Goal: Communication & Community: Answer question/provide support

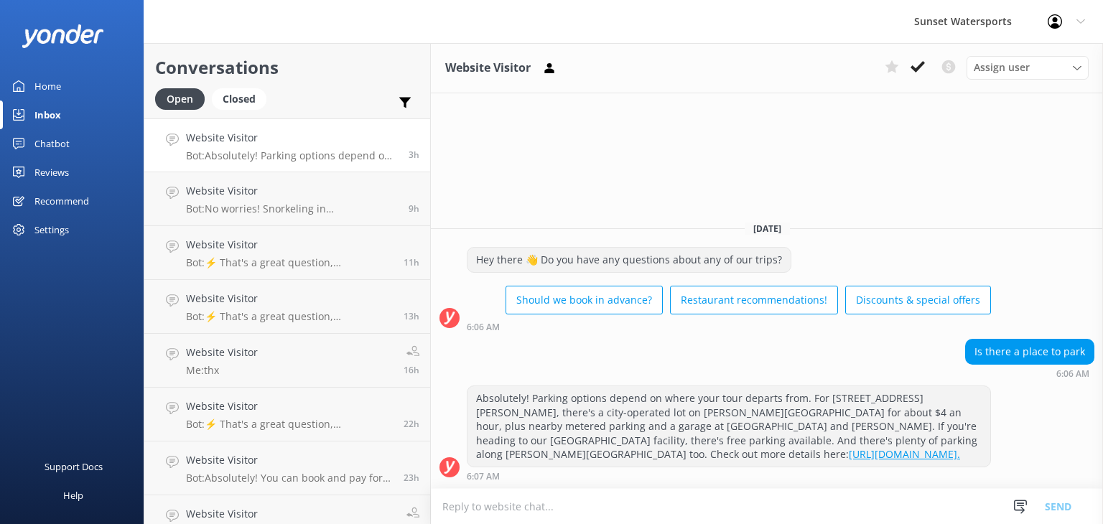
click at [304, 144] on h4 "Website Visitor" at bounding box center [292, 138] width 212 height 16
click at [264, 148] on div "Website Visitor Bot: On the Sunset Dinner Cruise, we serve Yuengling and [PERSO…" at bounding box center [288, 145] width 205 height 31
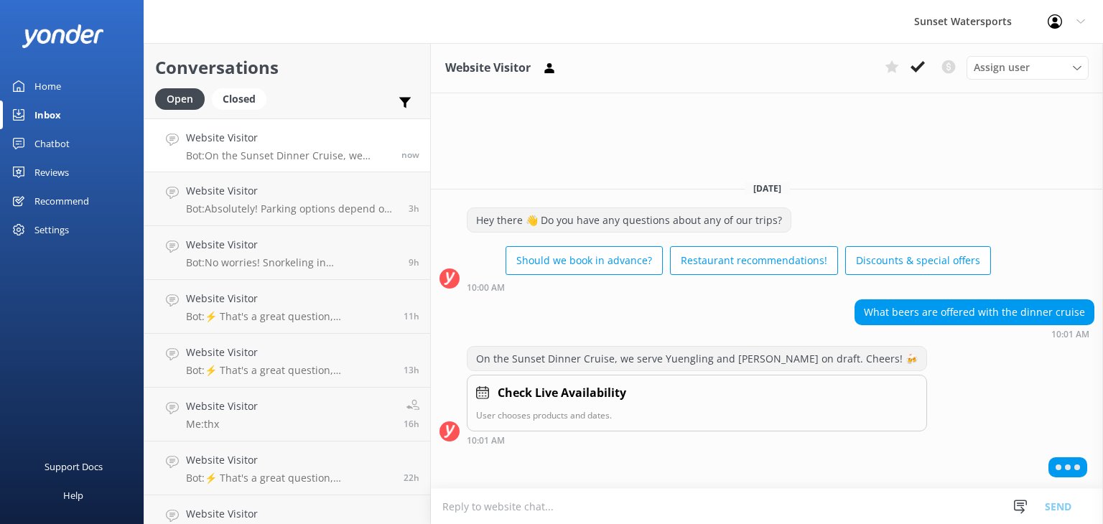
click at [508, 500] on textarea at bounding box center [767, 506] width 672 height 35
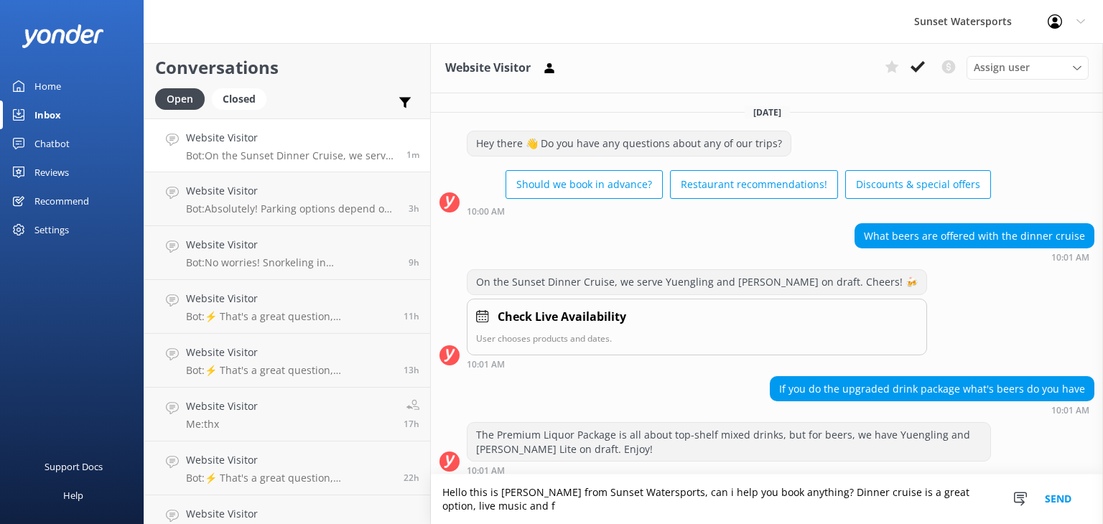
scroll to position [6, 0]
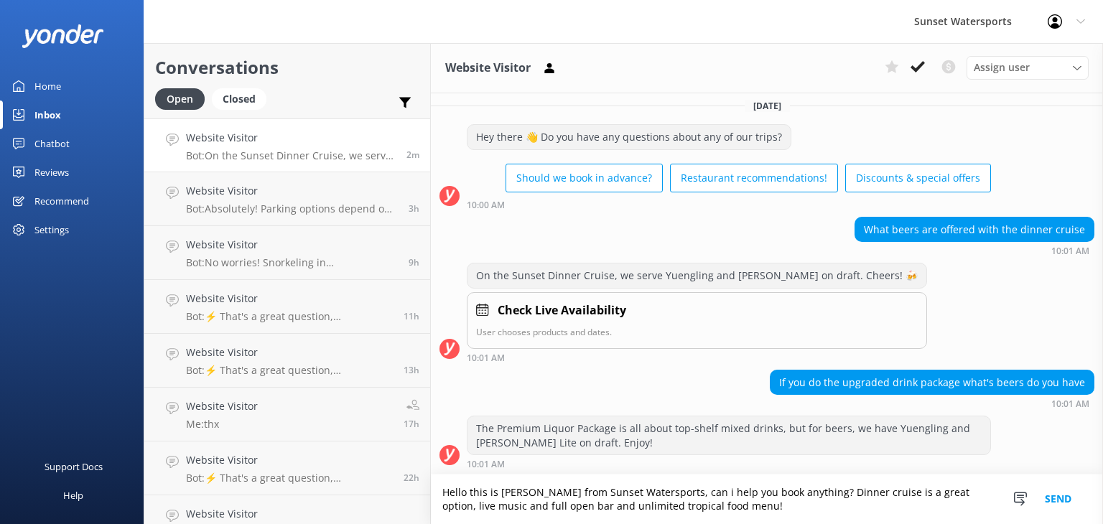
type textarea "Hello this is [PERSON_NAME] from Sunset Watersports, can i help you book anythi…"
click at [1045, 497] on button "Send" at bounding box center [1058, 499] width 54 height 50
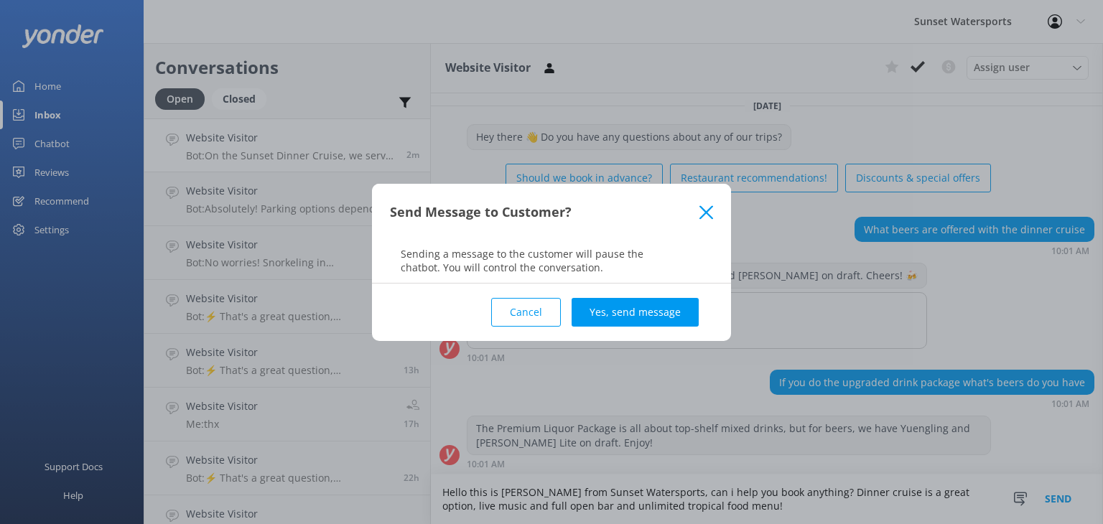
click at [652, 305] on button "Yes, send message" at bounding box center [634, 312] width 127 height 29
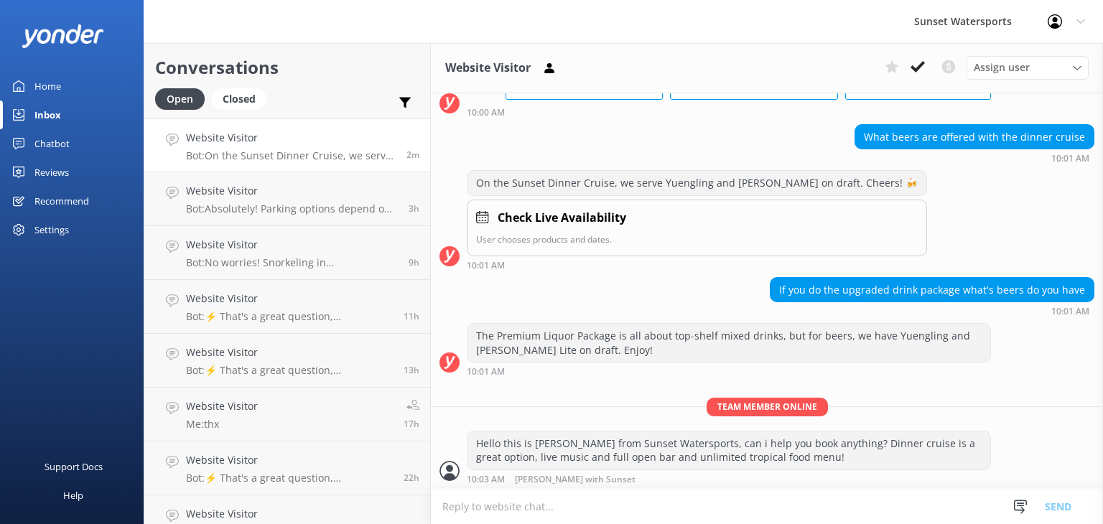
scroll to position [100, 0]
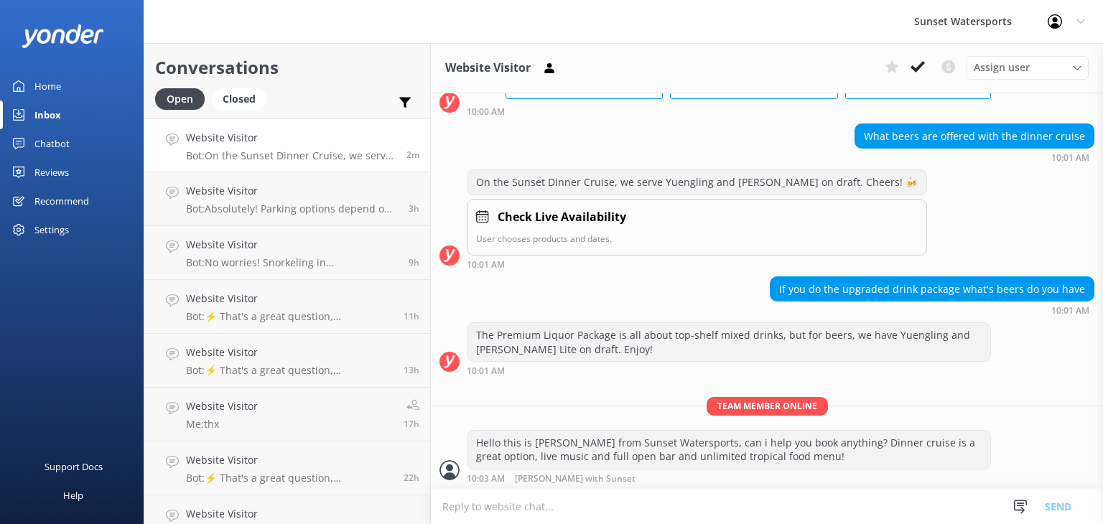
click at [475, 506] on textarea at bounding box center [767, 506] width 672 height 35
click at [766, 500] on textarea "the $19.95 upgrades to a premium liquor menu... frozen drinks, titos" at bounding box center [767, 506] width 672 height 36
click at [744, 503] on textarea "the $19.95 upgrades to a premium liquor menu... frozen drinks, [PERSON_NAME], c…" at bounding box center [767, 506] width 672 height 36
click at [775, 502] on textarea "the $19.95 upgrades to a premium liquor menu... frozen drinks, [PERSON_NAME], c…" at bounding box center [767, 506] width 672 height 36
click at [847, 504] on textarea "the $19.95 upgrades to a premium liquor menu... frozen drinks, [PERSON_NAME], C…" at bounding box center [767, 506] width 672 height 36
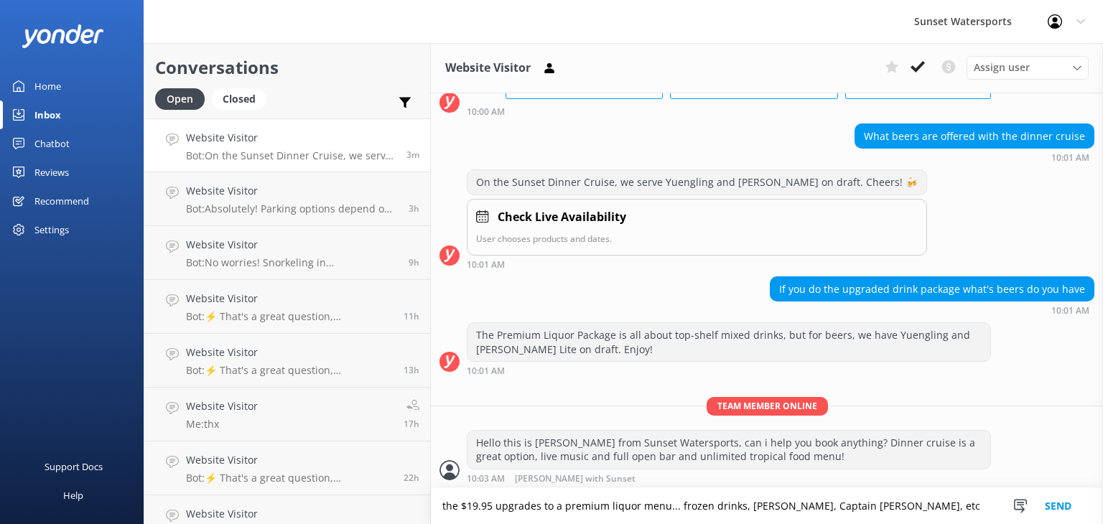
click at [851, 505] on textarea "the $19.95 upgrades to a premium liquor menu... frozen drinks, [PERSON_NAME], C…" at bounding box center [767, 506] width 672 height 36
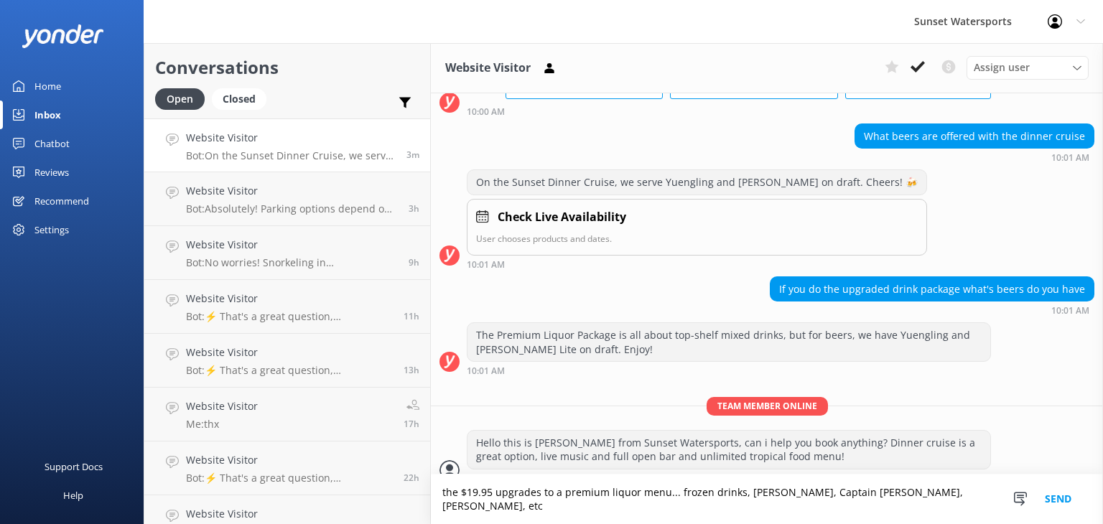
type textarea "the $19.95 upgrades to a premium liquor menu... frozen drinks, [PERSON_NAME], C…"
click at [1054, 498] on button "Send" at bounding box center [1058, 499] width 54 height 50
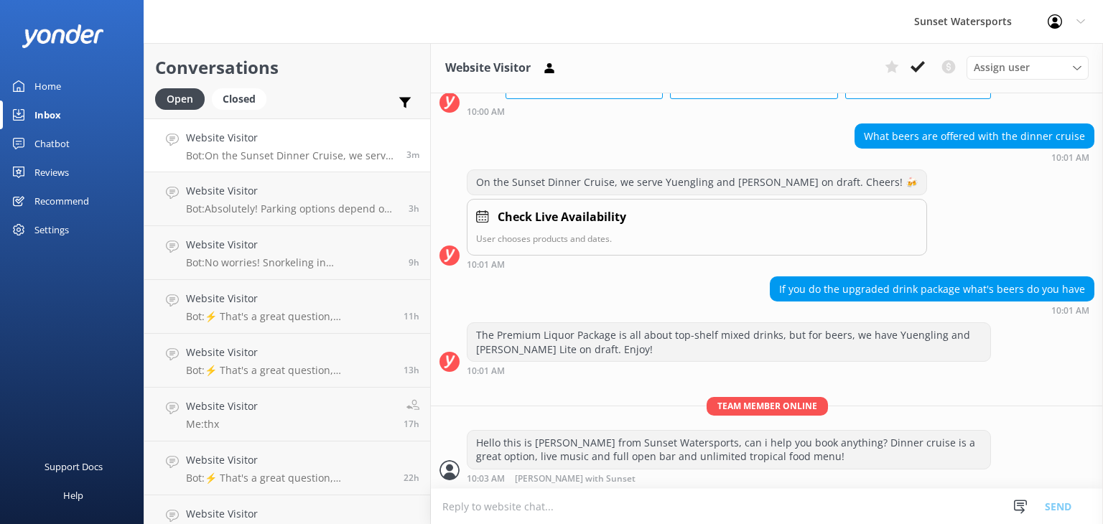
scroll to position [146, 0]
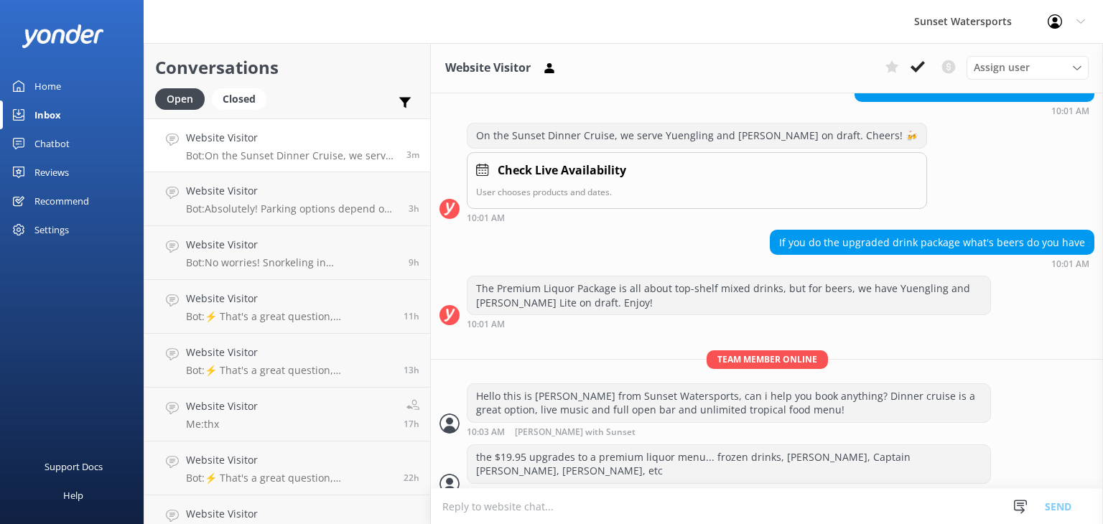
click at [460, 502] on textarea at bounding box center [767, 506] width 672 height 35
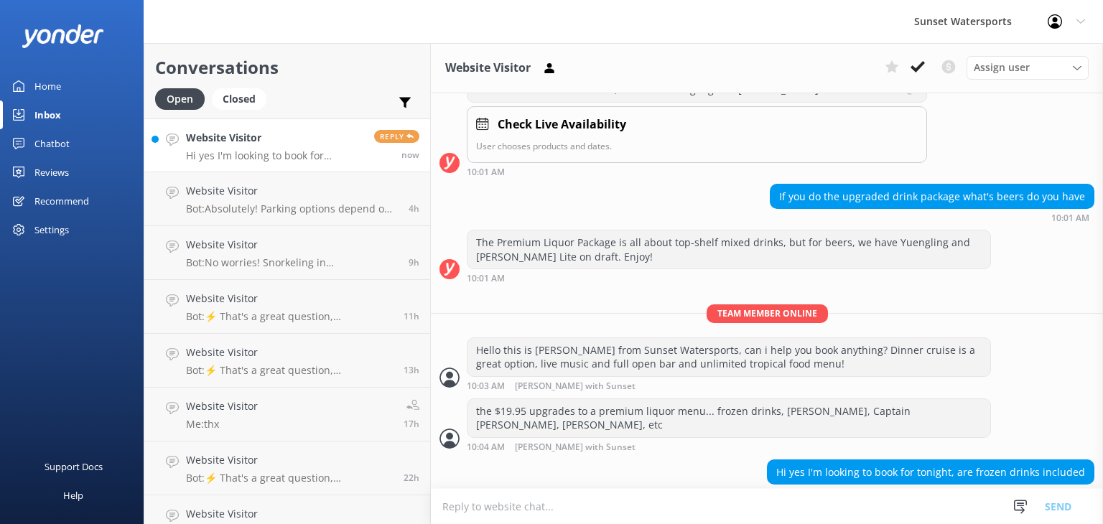
click at [277, 159] on p "Hi yes I'm looking to book for tonight, are frozen drinks included" at bounding box center [274, 155] width 177 height 13
click at [514, 502] on textarea at bounding box center [767, 506] width 672 height 35
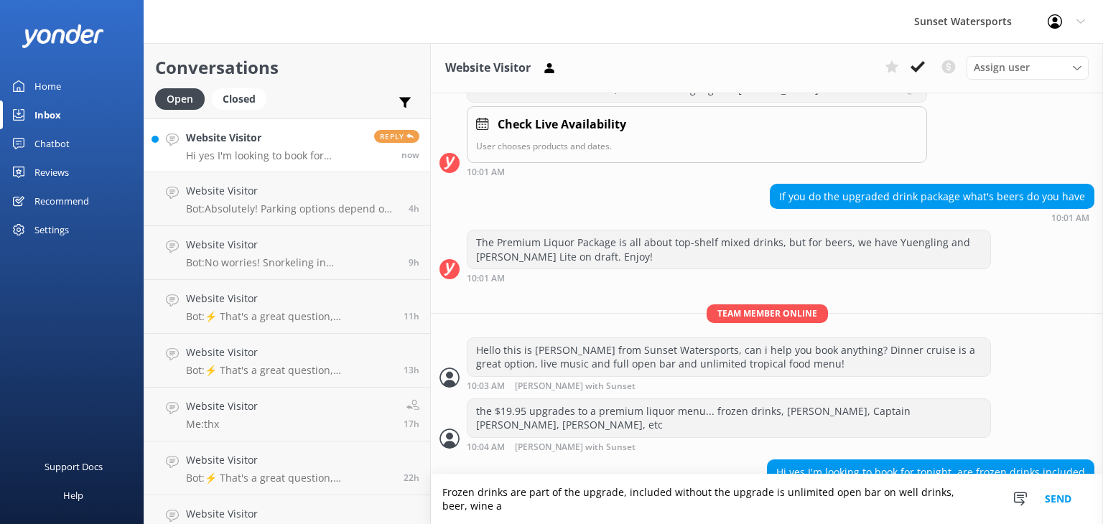
scroll to position [207, 0]
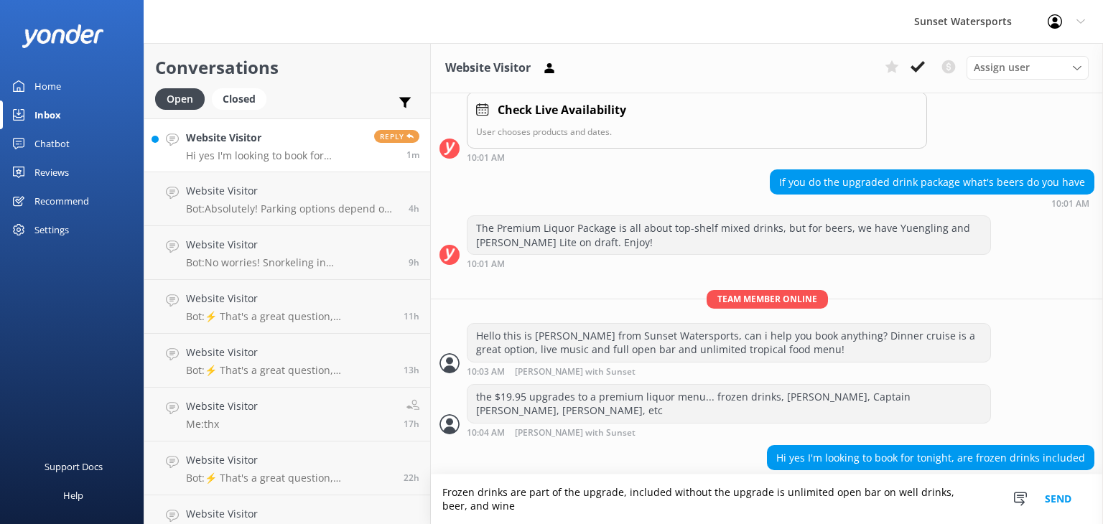
click at [497, 507] on textarea "Frozen drinks are part of the upgrade, included without the upgrade is unlimite…" at bounding box center [767, 499] width 672 height 50
type textarea "Frozen drinks are part of the upgrade, included without the upgrade is unlimite…"
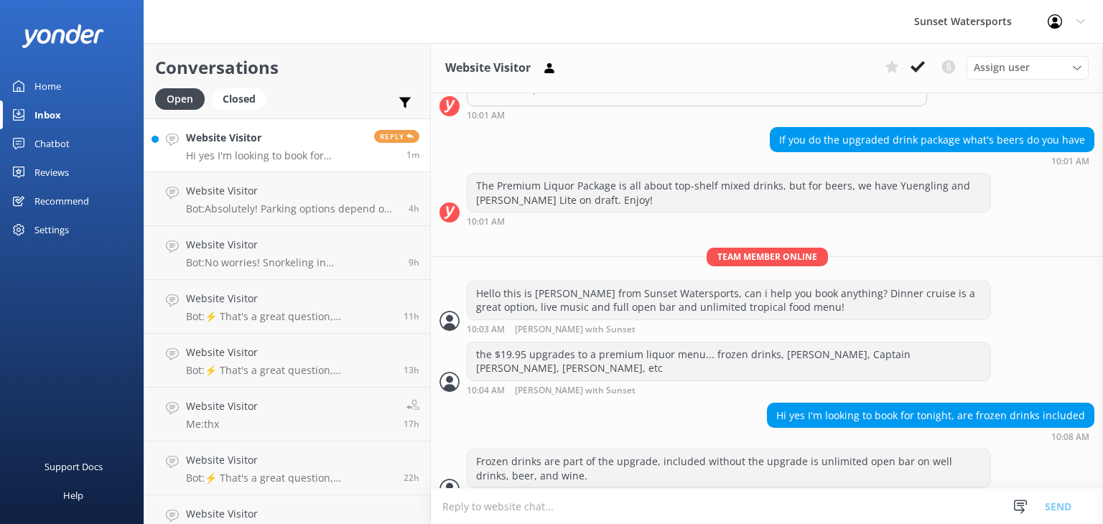
scroll to position [253, 0]
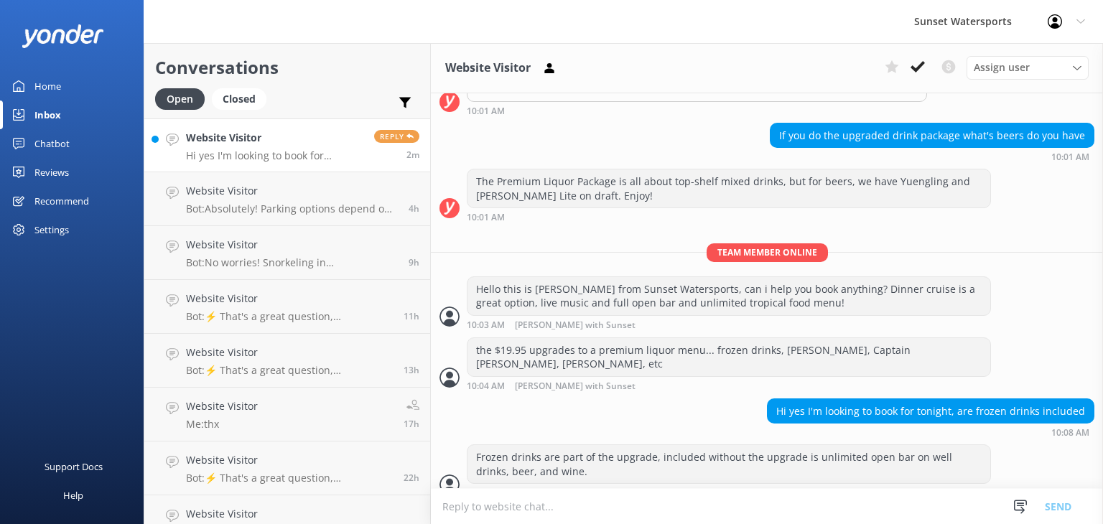
click at [481, 508] on textarea at bounding box center [767, 506] width 672 height 35
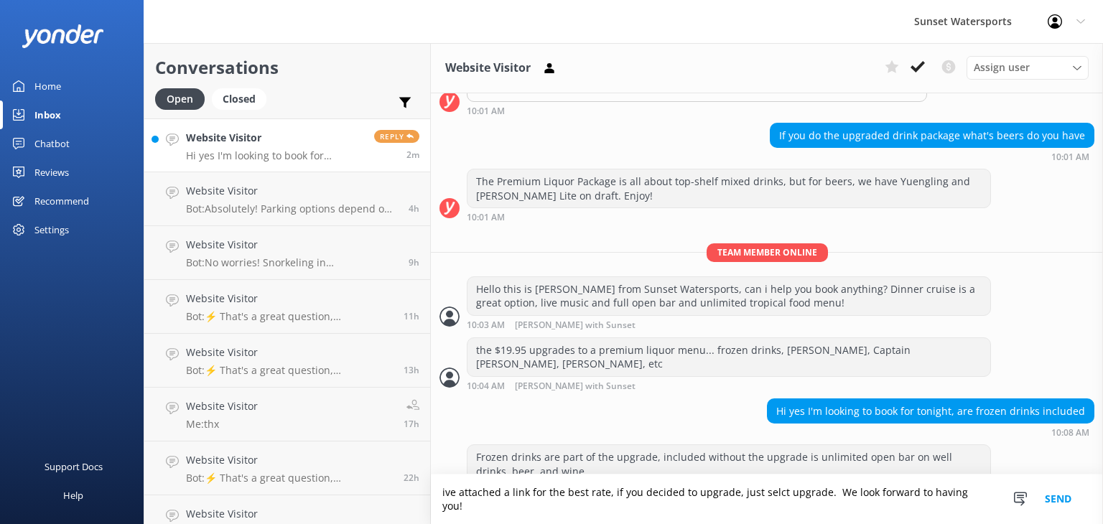
click at [767, 508] on textarea "ive attached a link for the best rate, if you decided to upgrade, just selct up…" at bounding box center [767, 499] width 672 height 50
click at [981, 502] on textarea "ive attached a link for the best rate, if you decided to upgrade, just select u…" at bounding box center [767, 499] width 672 height 50
click at [444, 507] on textarea "ive attached a link for the best rate, if you decided to upgrade, just select u…" at bounding box center [767, 499] width 672 height 50
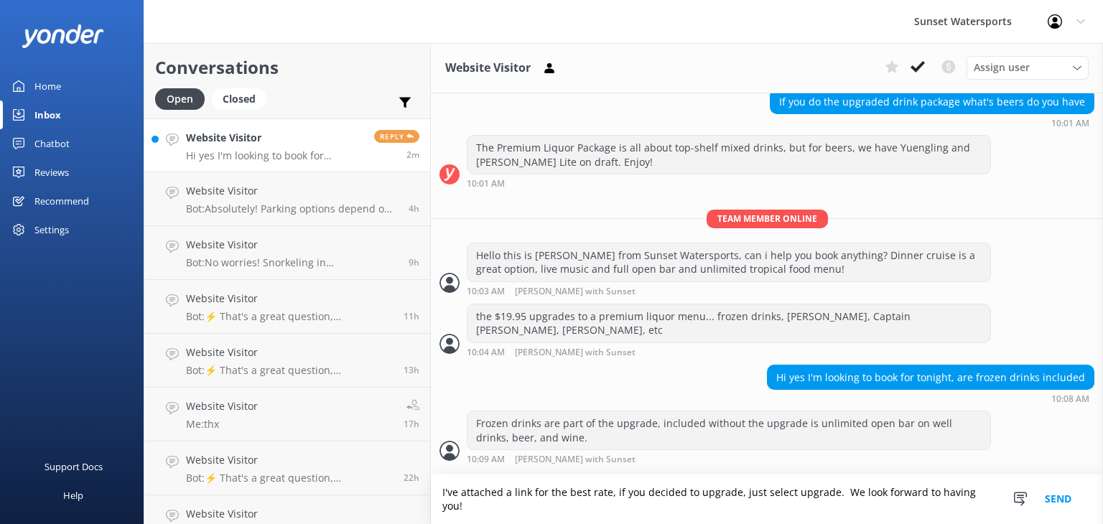
click at [985, 505] on textarea "I've attached a link for the best rate, if you decided to upgrade, just select …" at bounding box center [767, 499] width 672 height 50
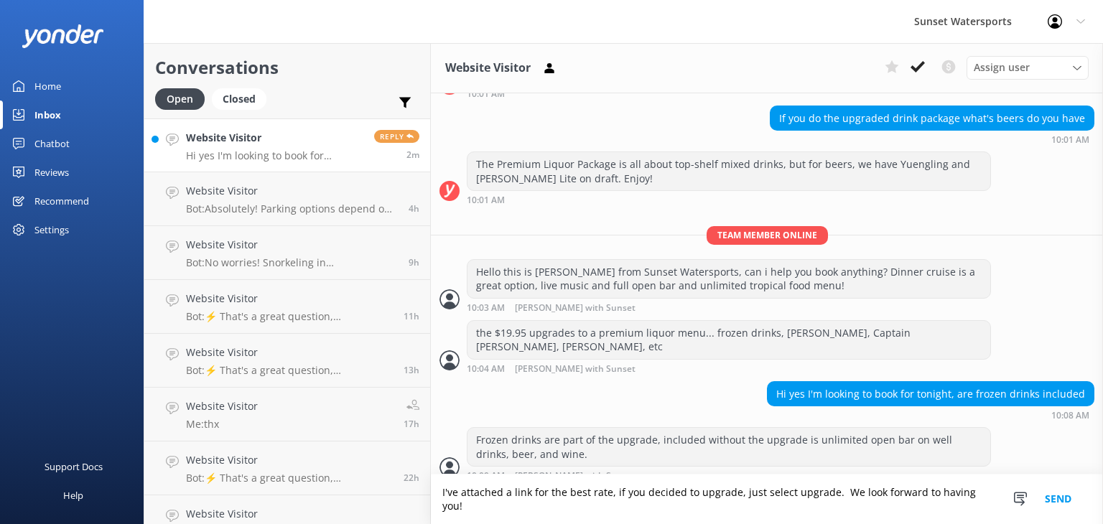
scroll to position [253, 0]
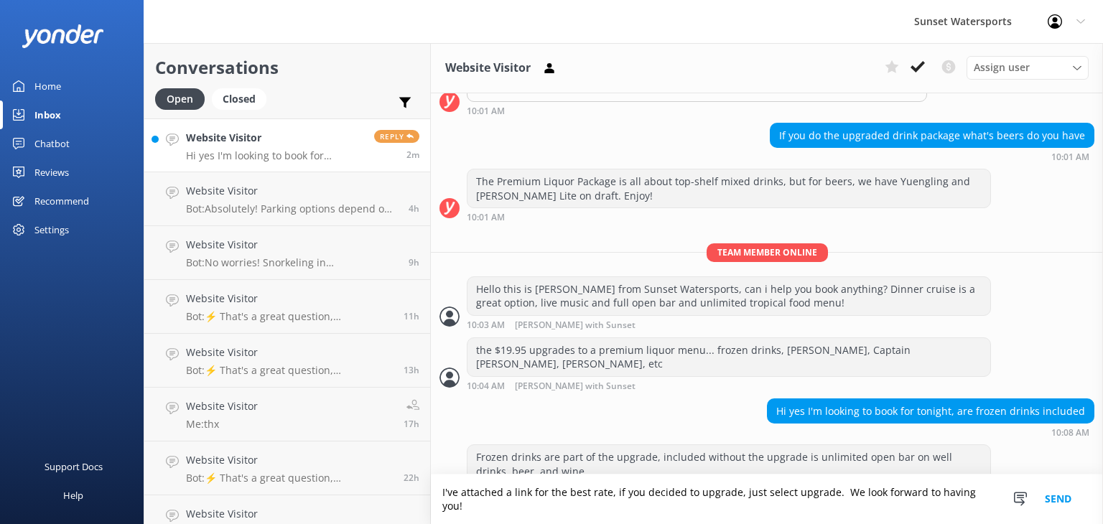
paste textarea "[URL][DOMAIN_NAME]"
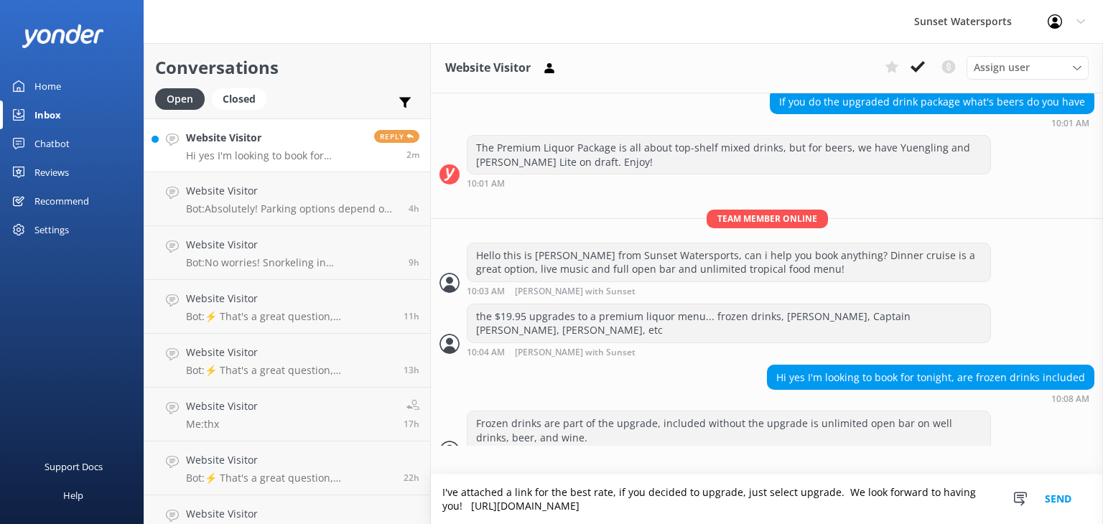
type textarea "I've attached a link for the best rate, if you decided to upgrade, just select …"
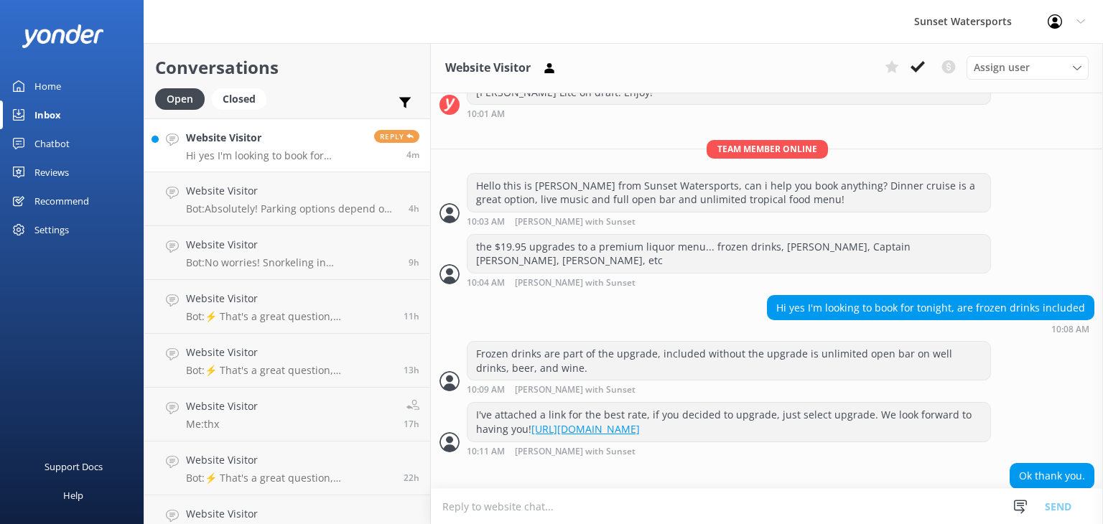
scroll to position [403, 0]
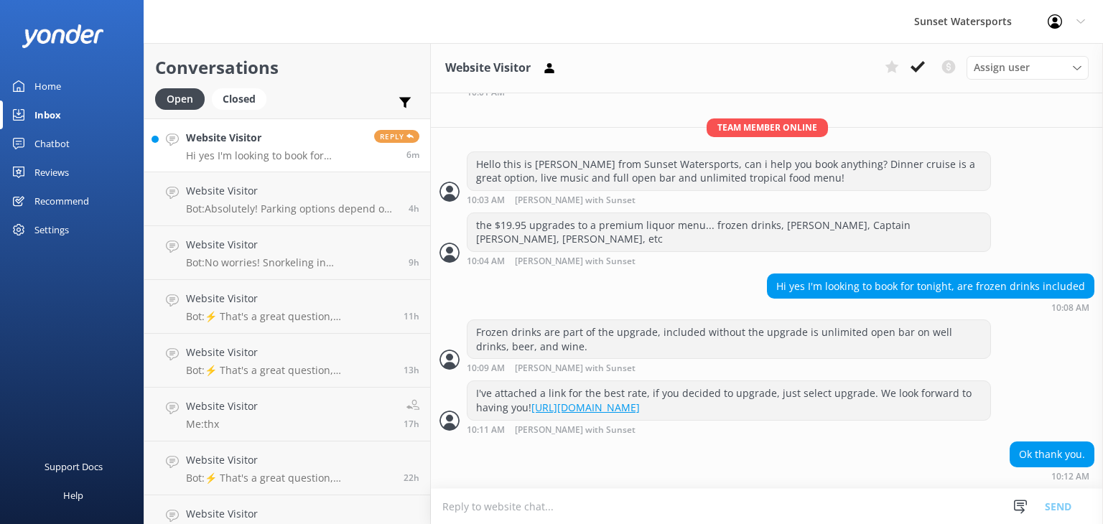
click at [462, 512] on textarea at bounding box center [767, 506] width 672 height 35
click at [777, 502] on textarea "you're welcome, its a beautiful day, should be nice this evening!" at bounding box center [767, 506] width 672 height 36
type textarea "you're welcome, its a beautiful day, should be nice this evening!"
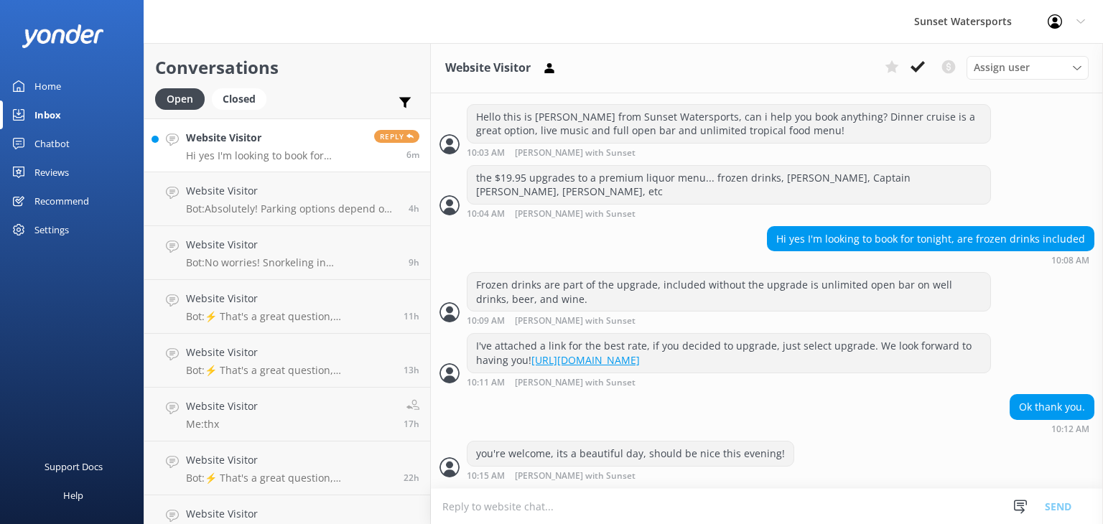
scroll to position [449, 0]
click at [267, 146] on div "Website Visitor Hi yes I'm looking to book for tonight, are frozen drinks inclu…" at bounding box center [274, 145] width 177 height 31
click at [257, 136] on h4 "Website Visitor" at bounding box center [274, 138] width 177 height 16
click at [249, 202] on p "Bot: Absolutely! Parking options depend on where your tour departs from. For [S…" at bounding box center [292, 208] width 212 height 13
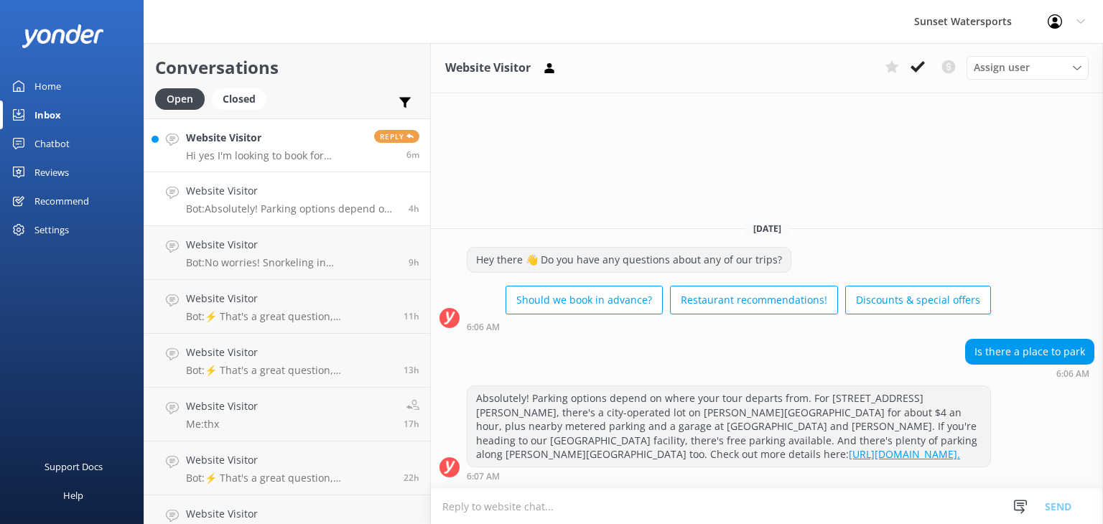
click at [256, 150] on p "Hi yes I'm looking to book for tonight, are frozen drinks included" at bounding box center [274, 155] width 177 height 13
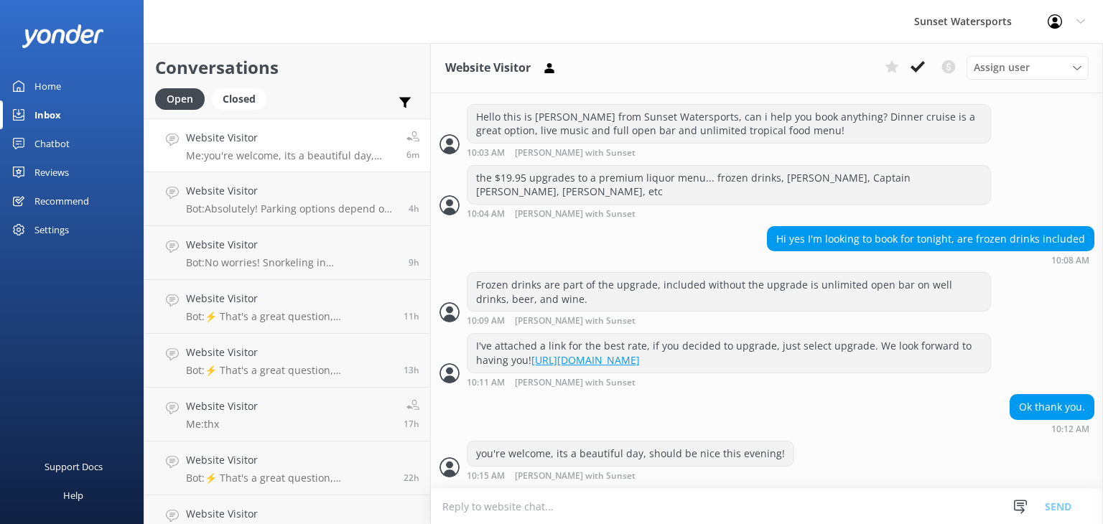
scroll to position [449, 0]
click at [221, 148] on div "Website Visitor Bot: You'll need a [US_STATE] Boaters Safety License to operate…" at bounding box center [288, 145] width 205 height 31
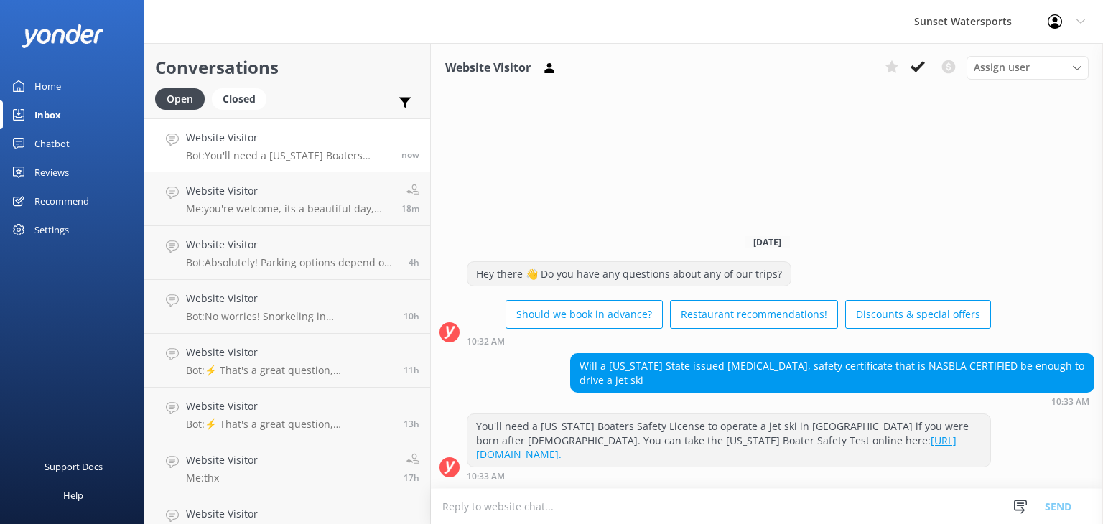
click at [475, 510] on textarea at bounding box center [767, 506] width 672 height 35
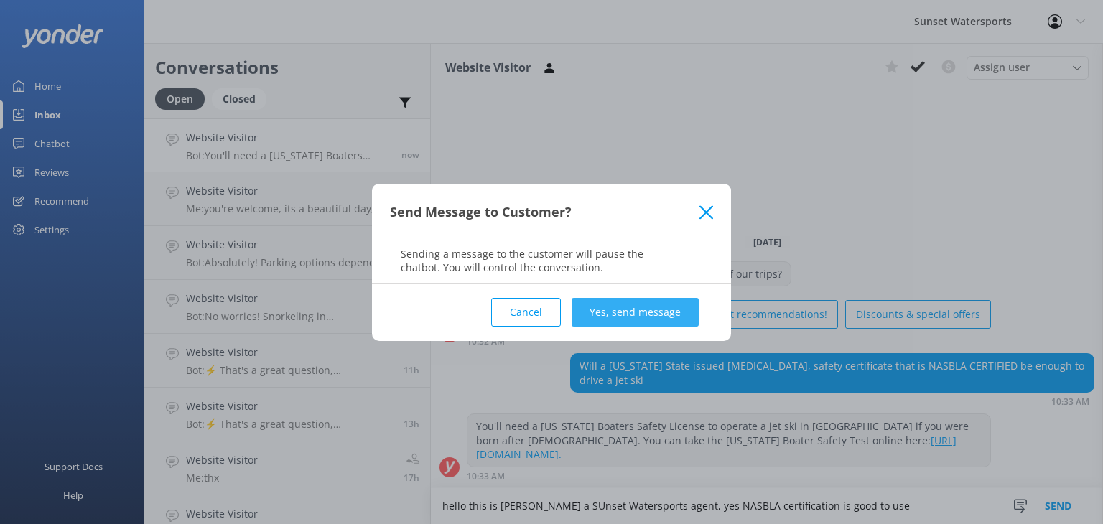
type textarea "hello this is [PERSON_NAME] a SUnset Watersports agent, yes NASBLA certificatio…"
click at [594, 313] on button "Yes, send message" at bounding box center [634, 312] width 127 height 29
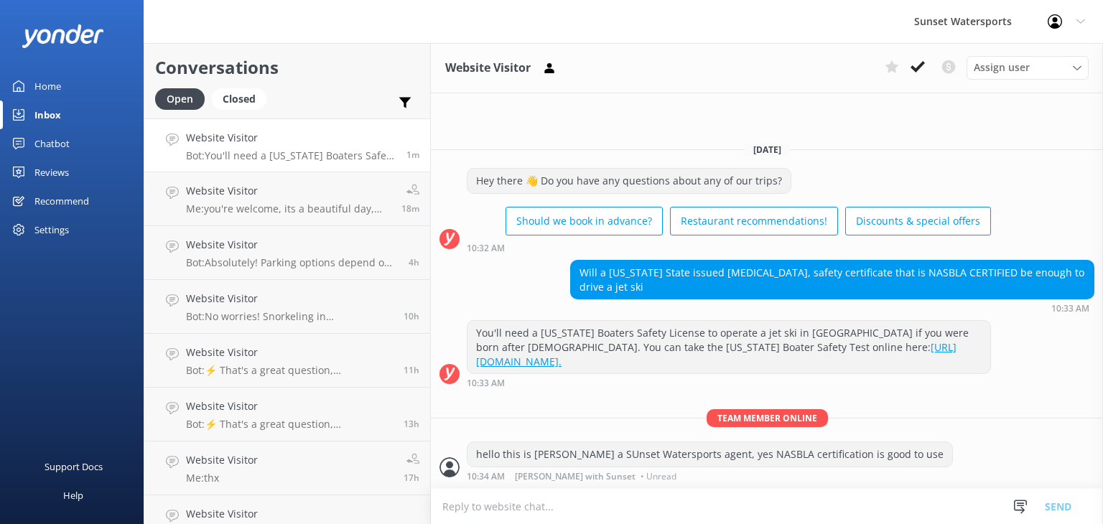
click at [464, 513] on textarea at bounding box center [767, 506] width 672 height 35
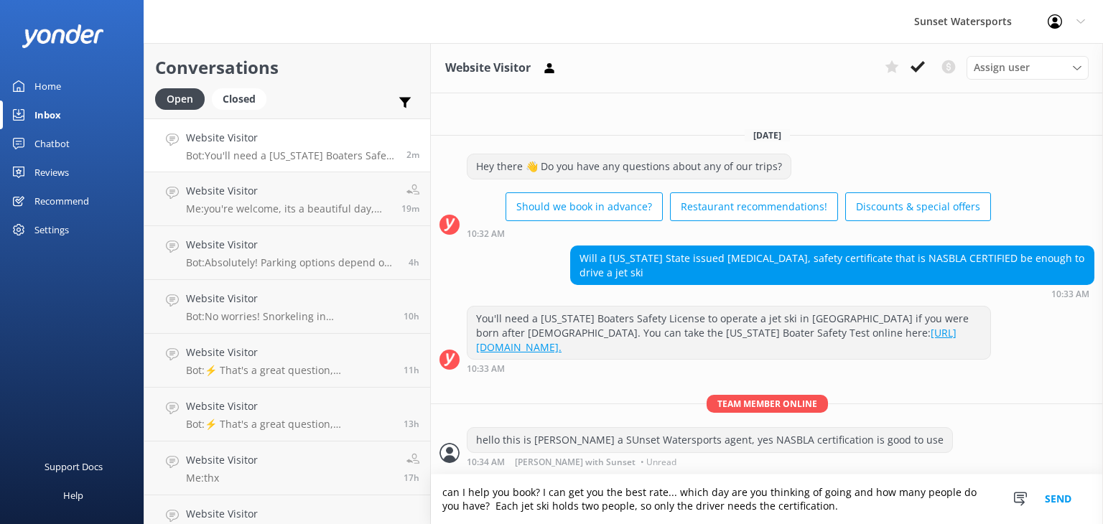
type textarea "can I help you book? I can get you the best rate... which day are you thinking …"
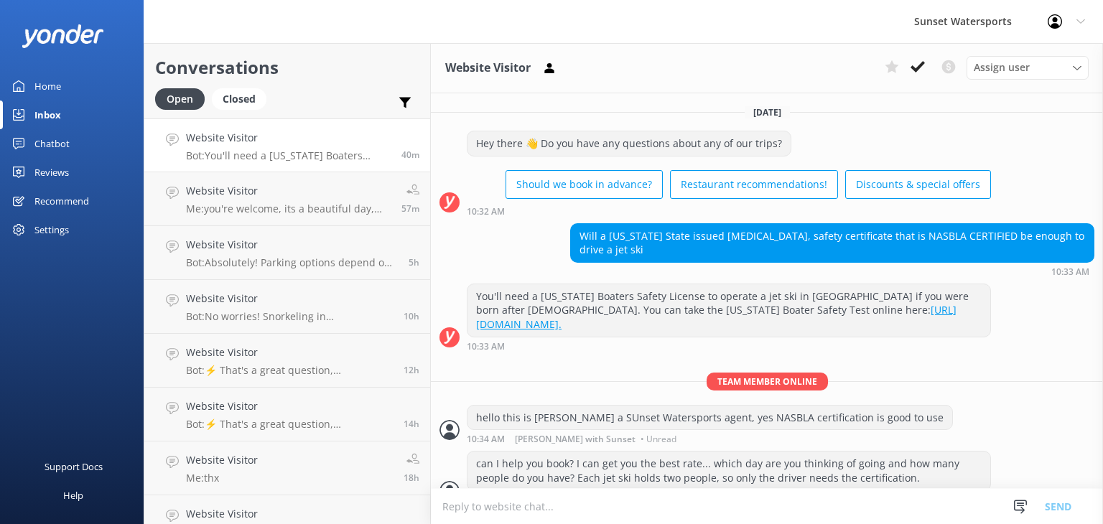
click at [272, 146] on div "Website Visitor Bot: You'll need a [US_STATE] Boaters Safety License to operate…" at bounding box center [288, 145] width 205 height 31
click at [350, 368] on p "Bot: ⚡ That's a great question, unfortunately I do not know the answer. I'm goi…" at bounding box center [289, 370] width 207 height 13
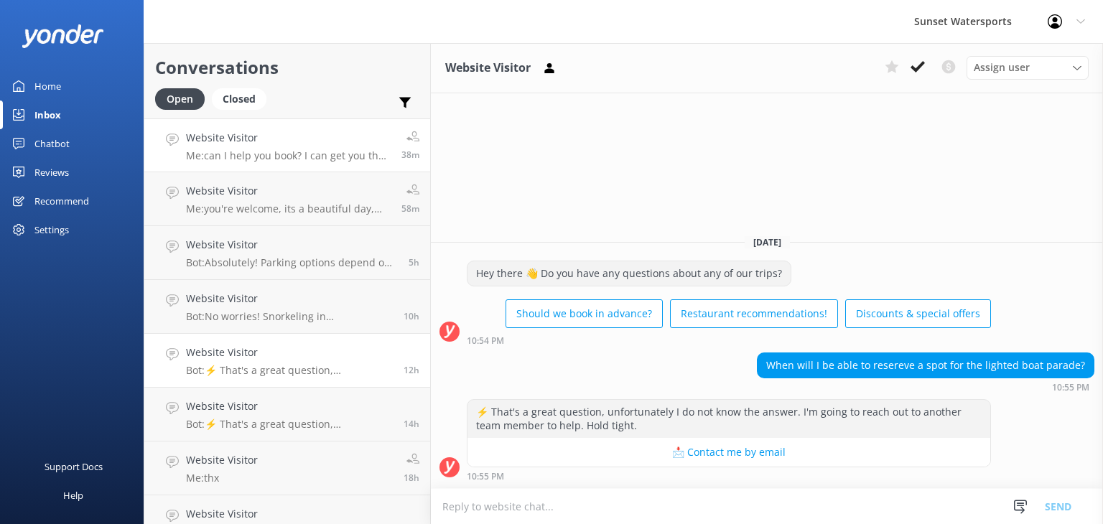
click at [215, 142] on h4 "Website Visitor" at bounding box center [288, 138] width 205 height 16
